Goal: Task Accomplishment & Management: Complete application form

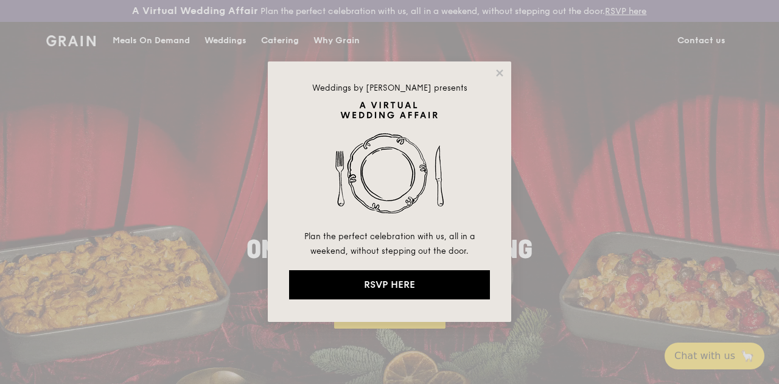
click at [538, 61] on div "Weddings by Grain presents Plan the perfect celebration with us, all in a weeke…" at bounding box center [389, 192] width 779 height 384
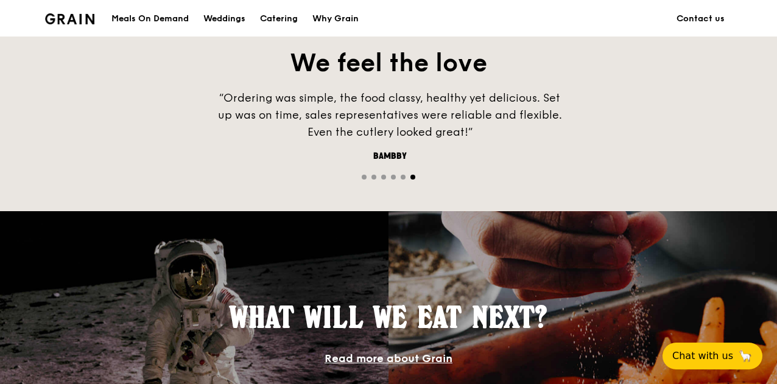
scroll to position [852, 0]
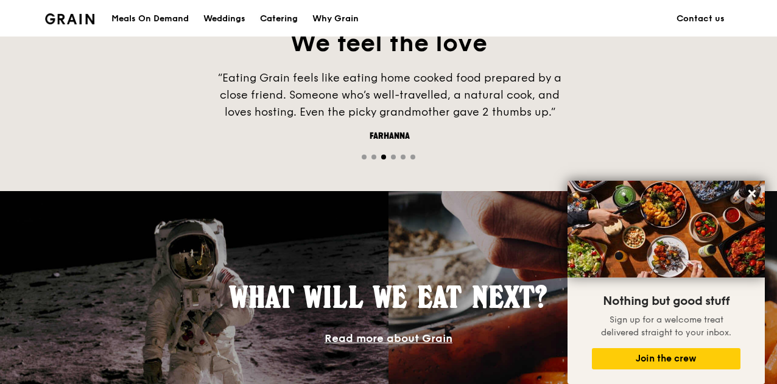
click at [281, 24] on div "Catering" at bounding box center [279, 19] width 38 height 37
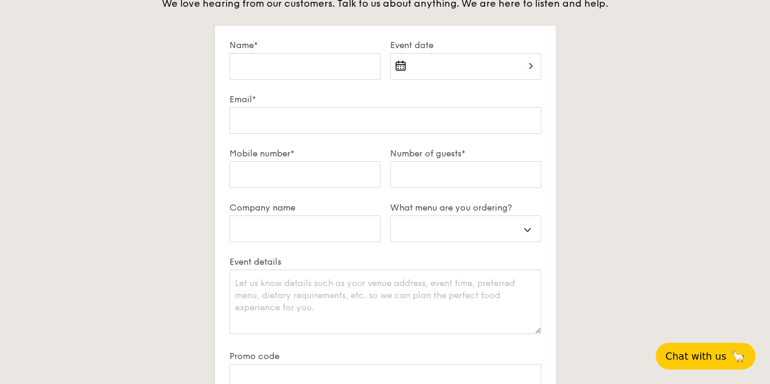
scroll to position [2167, 0]
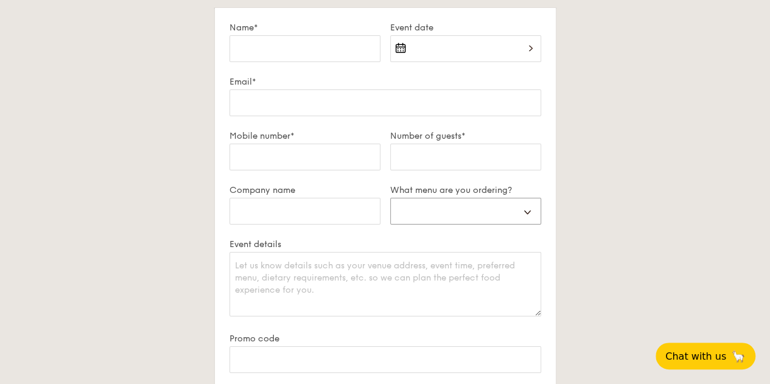
click at [481, 220] on select "Buffet Mini Buffet High Tea Canapés Meal Boxes Wedding" at bounding box center [465, 211] width 151 height 27
select select "mealBoxes"
click at [390, 207] on select "Buffet Mini Buffet High Tea Canapés Meal Boxes Wedding" at bounding box center [465, 211] width 151 height 27
click at [290, 285] on textarea "Event details" at bounding box center [385, 284] width 312 height 65
